Goal: Task Accomplishment & Management: Use online tool/utility

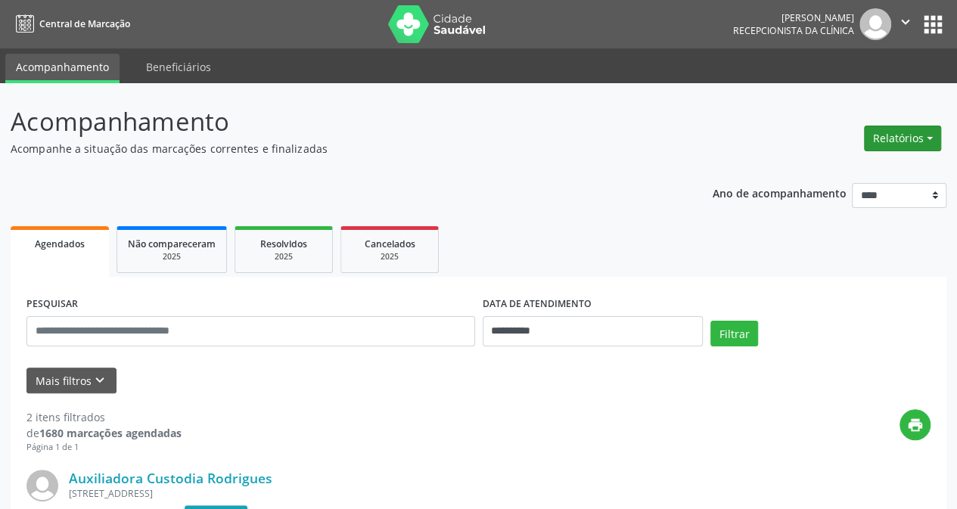
click at [904, 142] on button "Relatórios" at bounding box center [902, 139] width 77 height 26
click at [842, 164] on link "Agendamentos" at bounding box center [860, 170] width 163 height 21
select select "*"
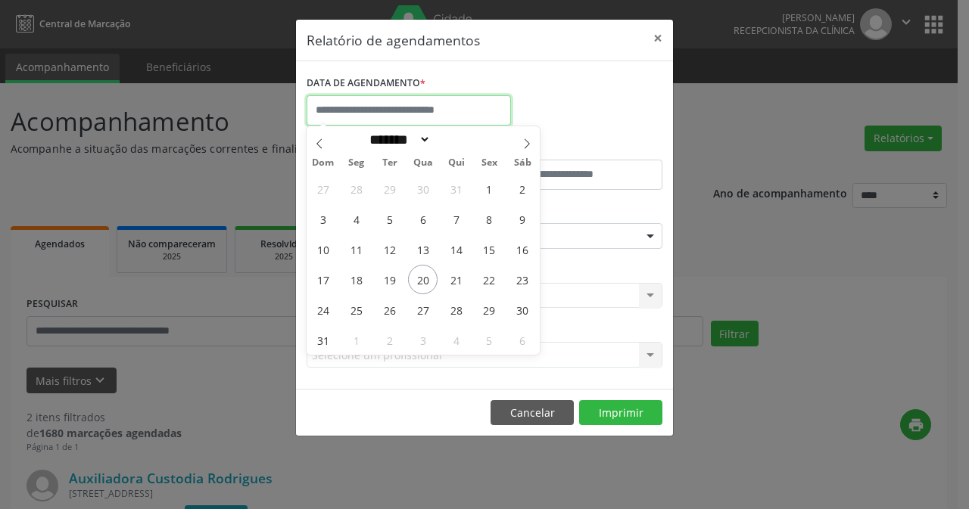
click at [441, 107] on input "text" at bounding box center [408, 110] width 204 height 30
click at [432, 272] on span "20" at bounding box center [423, 280] width 30 height 30
type input "**********"
click at [428, 272] on span "20" at bounding box center [423, 280] width 30 height 30
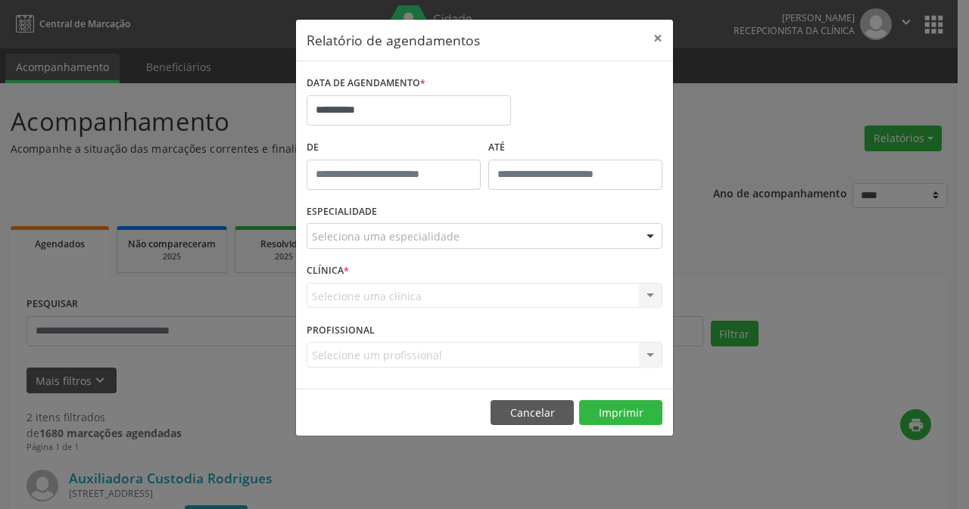
click at [653, 235] on div at bounding box center [650, 237] width 23 height 26
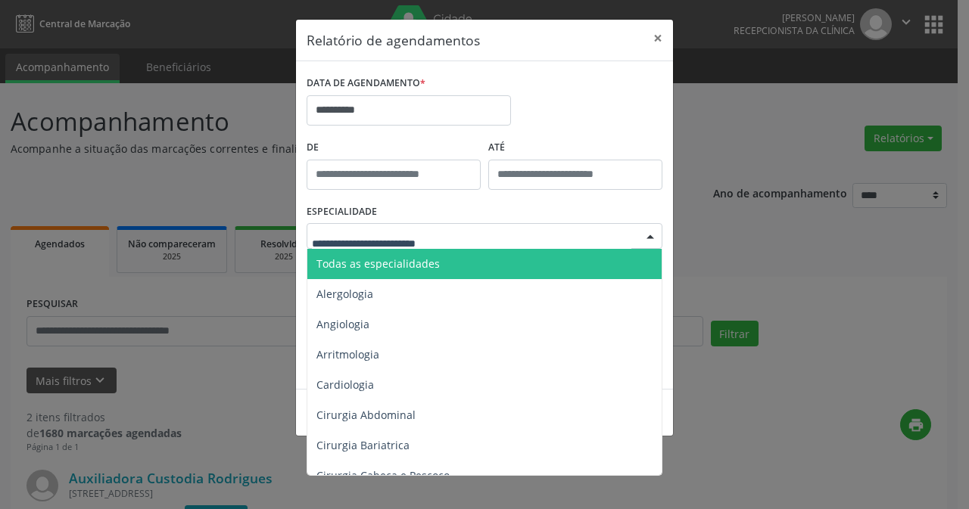
click at [401, 261] on span "Todas as especialidades" at bounding box center [377, 264] width 123 height 14
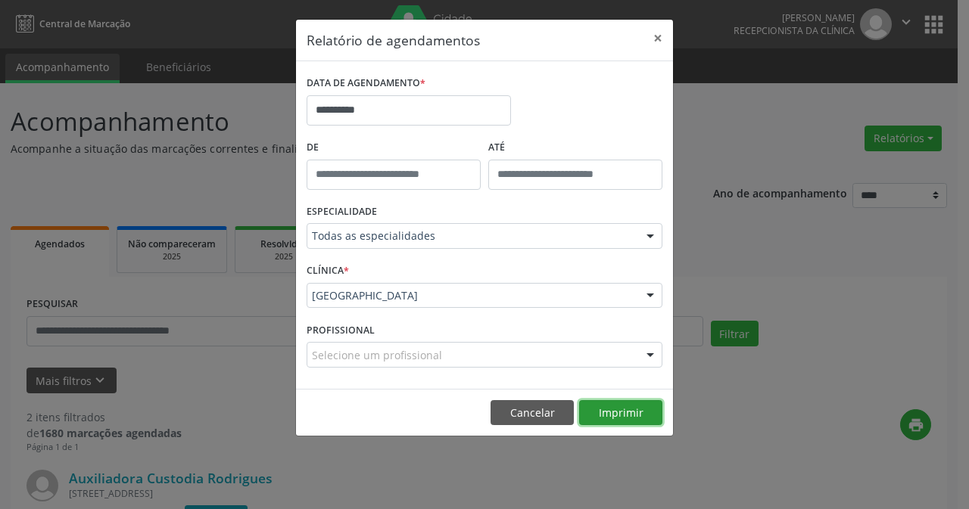
click at [620, 412] on button "Imprimir" at bounding box center [620, 413] width 83 height 26
